Goal: Check status: Check status

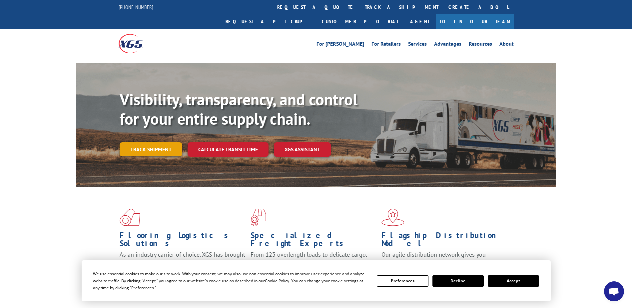
click at [136, 142] on link "Track shipment" at bounding box center [151, 149] width 63 height 14
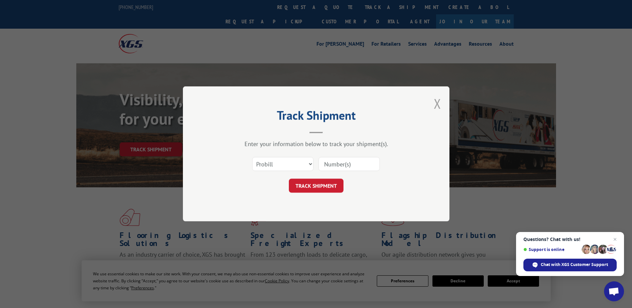
click at [438, 104] on button "Close modal" at bounding box center [437, 104] width 7 height 18
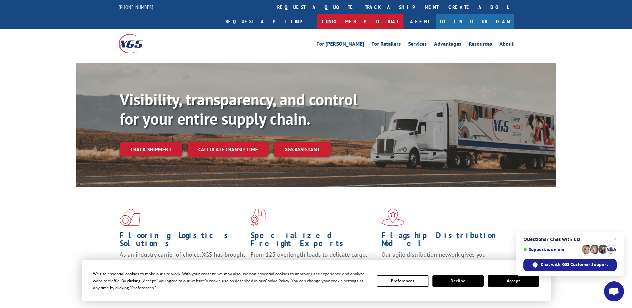
click at [403, 14] on link "Customer Portal" at bounding box center [360, 21] width 87 height 14
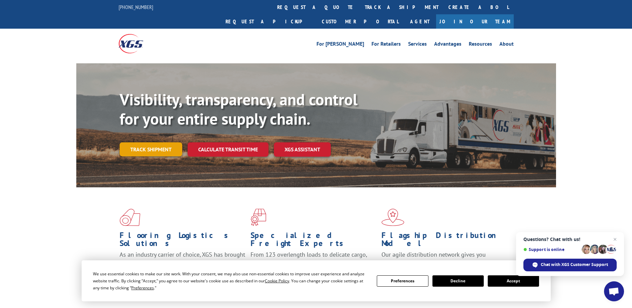
click at [132, 142] on link "Track shipment" at bounding box center [151, 149] width 63 height 14
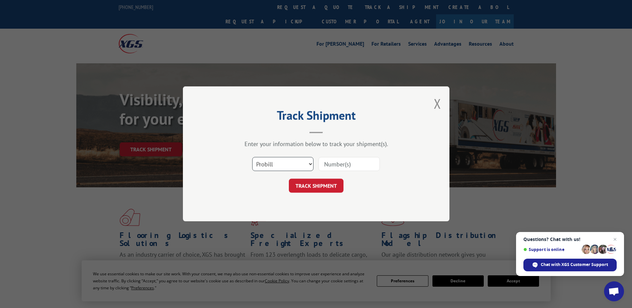
click at [280, 169] on select "Select category... Probill BOL PO" at bounding box center [282, 164] width 61 height 14
select select "bol"
click at [252, 157] on select "Select category... Probill BOL PO" at bounding box center [282, 164] width 61 height 14
click at [331, 158] on input at bounding box center [349, 164] width 61 height 14
paste input "6048189"
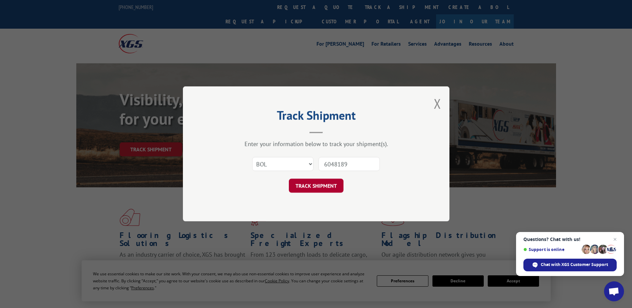
type input "6048189"
click at [322, 182] on button "TRACK SHIPMENT" at bounding box center [316, 186] width 55 height 14
